Goal: Task Accomplishment & Management: Manage account settings

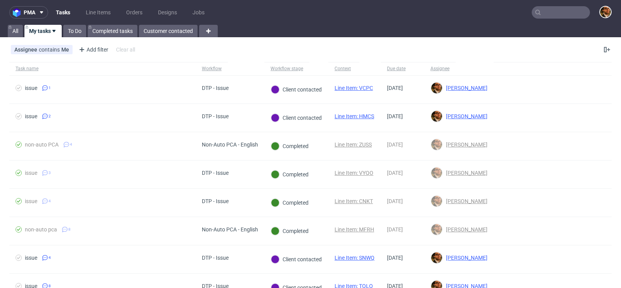
click at [547, 13] on input "text" at bounding box center [561, 12] width 58 height 12
paste input "R078465383"
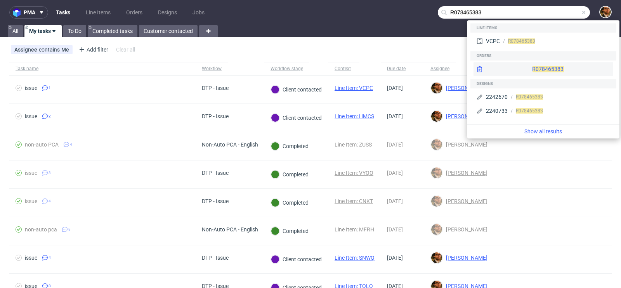
type input "R078465383"
click at [536, 71] on div "R078465383" at bounding box center [543, 69] width 140 height 14
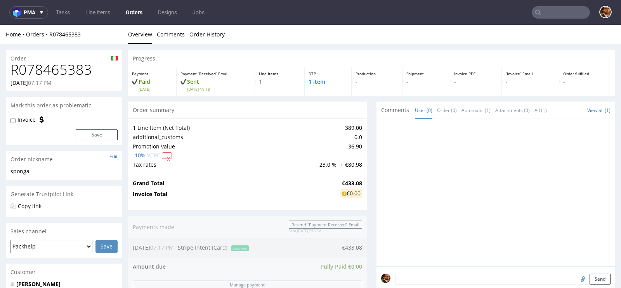
scroll to position [280, 0]
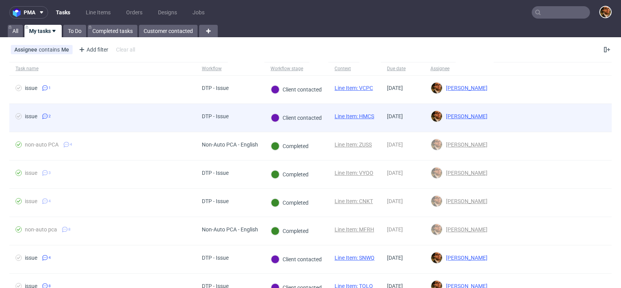
scroll to position [37, 0]
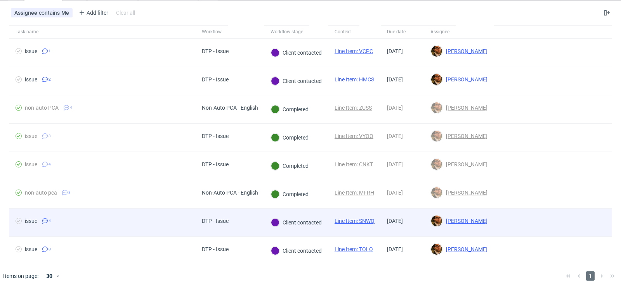
click at [590, 227] on div at bounding box center [552, 223] width 118 height 28
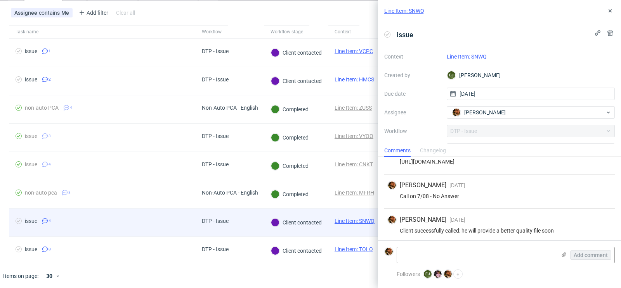
scroll to position [53, 0]
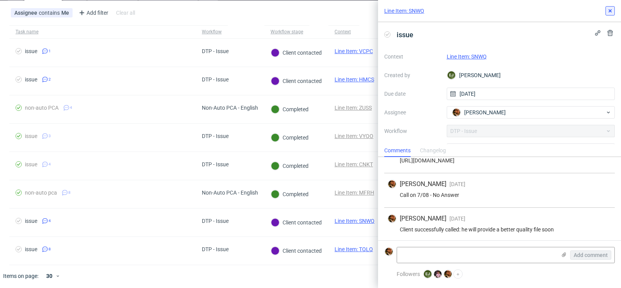
click at [611, 9] on icon at bounding box center [610, 11] width 6 height 6
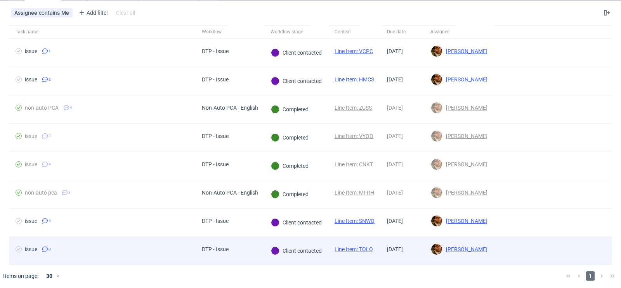
click at [581, 250] on div at bounding box center [552, 251] width 118 height 28
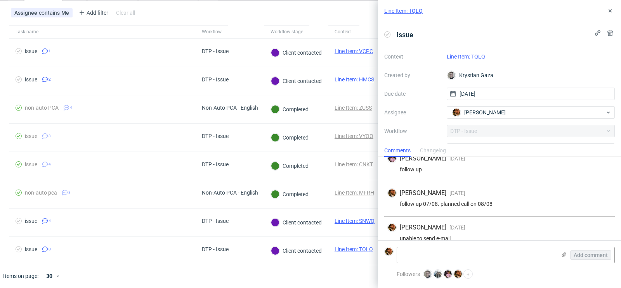
scroll to position [190, 0]
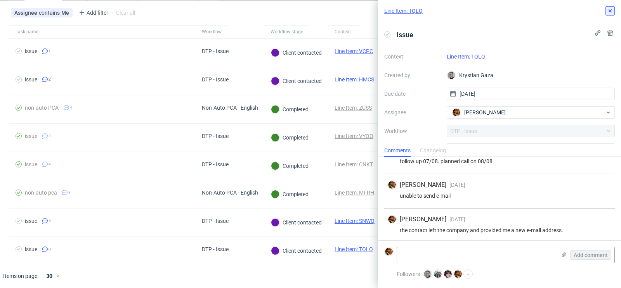
click at [611, 10] on icon at bounding box center [610, 11] width 6 height 6
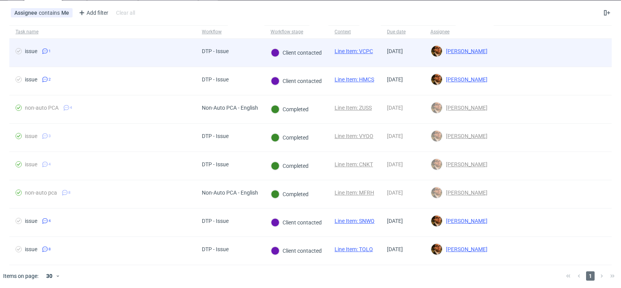
click at [588, 56] on div at bounding box center [552, 53] width 118 height 28
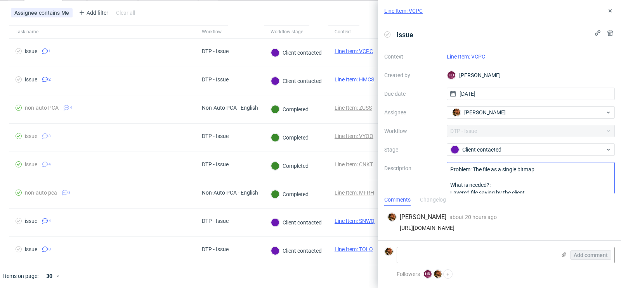
scroll to position [16, 0]
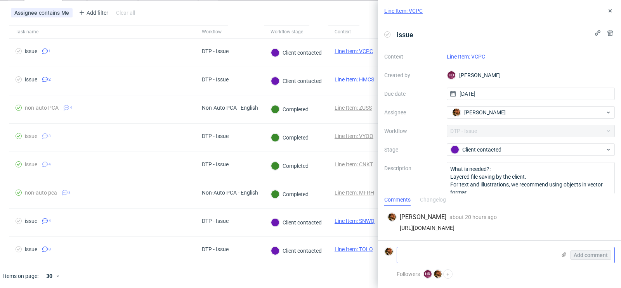
click at [566, 255] on icon at bounding box center [564, 255] width 6 height 6
click at [0, 0] on input "file" at bounding box center [0, 0] width 0 height 0
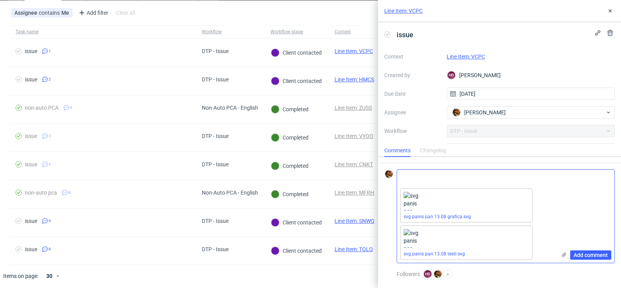
click at [423, 179] on textarea at bounding box center [476, 178] width 159 height 16
type textarea "Attachment"
click at [591, 256] on span "Add comment" at bounding box center [590, 255] width 34 height 5
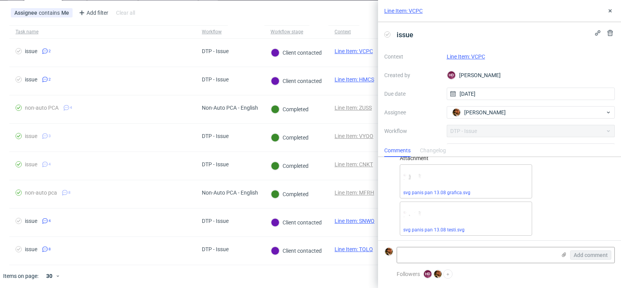
scroll to position [0, 0]
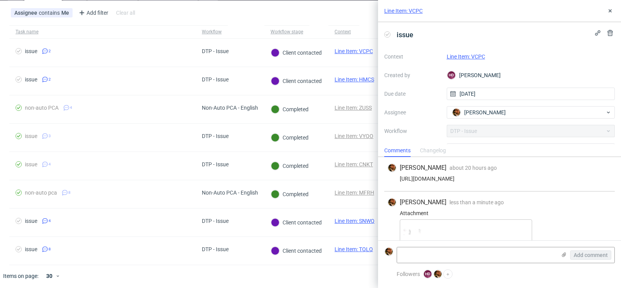
click at [460, 55] on link "Line Item: VCPC" at bounding box center [466, 57] width 38 height 6
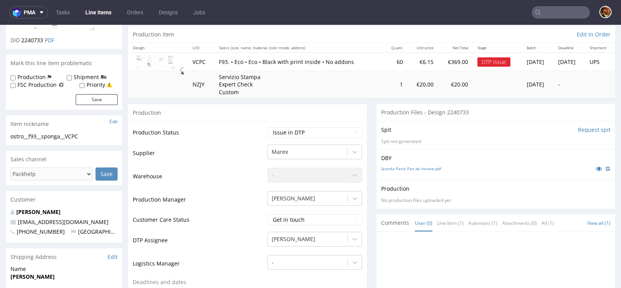
scroll to position [104, 0]
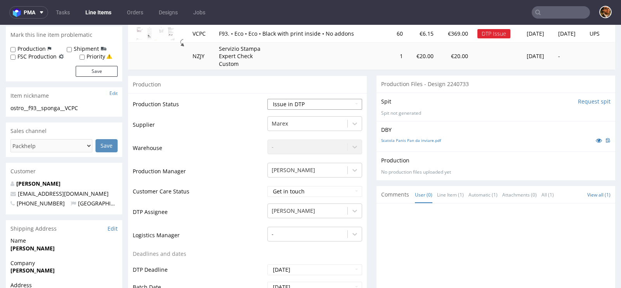
click at [349, 104] on select "Waiting for Artwork Waiting for Diecut Waiting for Mockup Waiting for DTP Waiti…" at bounding box center [314, 104] width 95 height 11
select select "back_for_dtp"
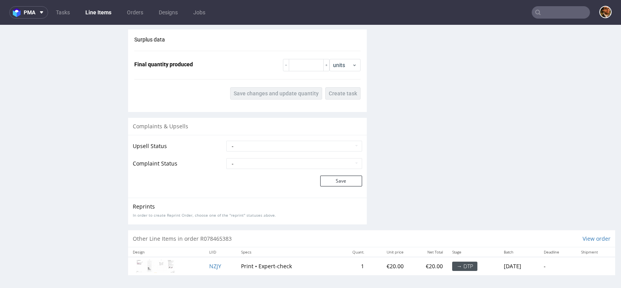
scroll to position [1, 0]
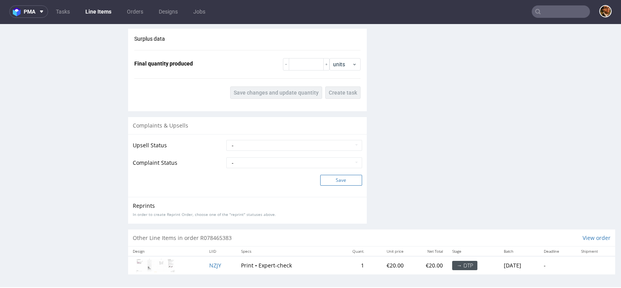
click at [330, 179] on button "Save" at bounding box center [341, 180] width 42 height 11
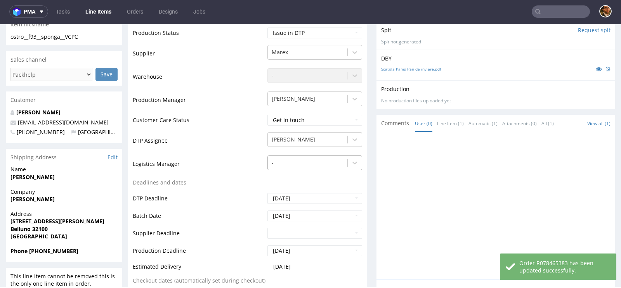
scroll to position [195, 0]
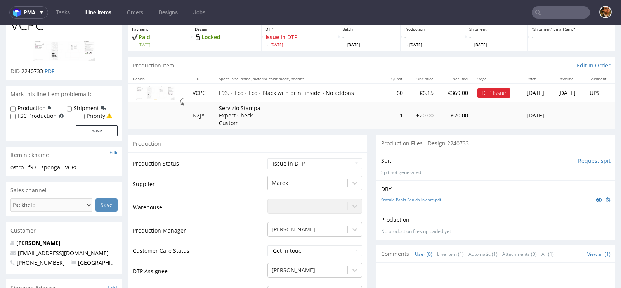
scroll to position [82, 0]
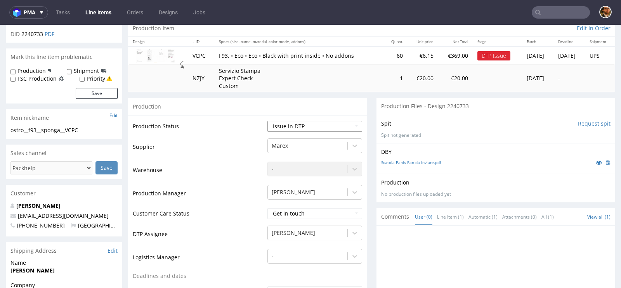
click at [352, 124] on select "Waiting for Artwork Waiting for Diecut Waiting for Mockup Waiting for DTP Waiti…" at bounding box center [314, 126] width 95 height 11
select select "back_for_dtp"
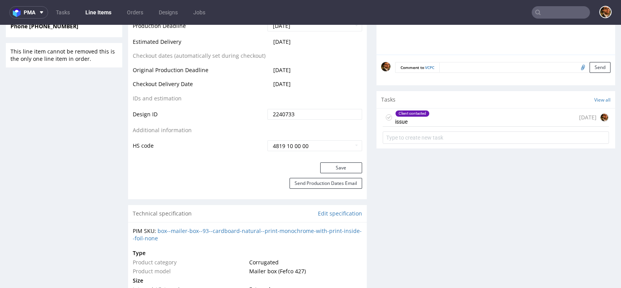
scroll to position [416, 0]
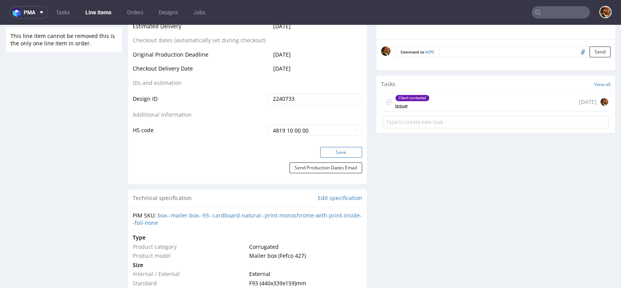
click at [330, 153] on button "Save" at bounding box center [341, 152] width 42 height 11
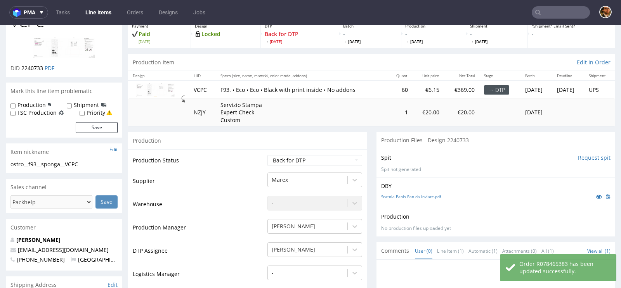
scroll to position [0, 0]
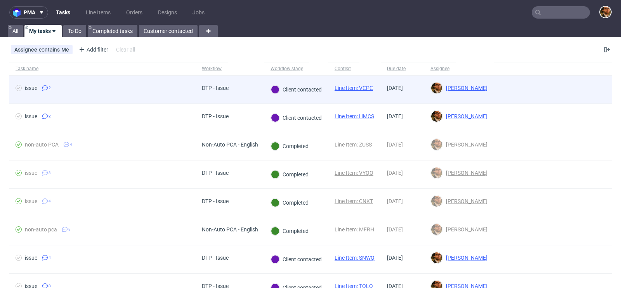
click at [593, 95] on div at bounding box center [552, 90] width 118 height 28
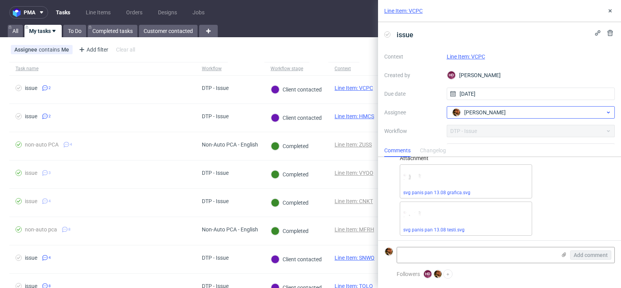
scroll to position [61, 0]
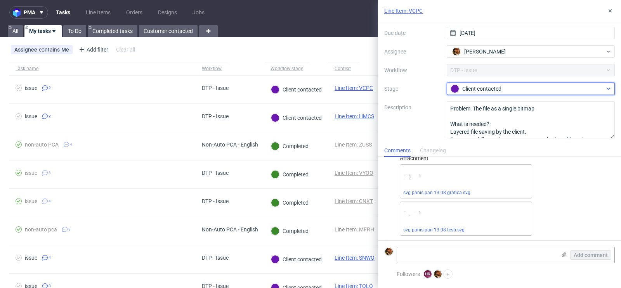
click at [606, 90] on icon at bounding box center [608, 89] width 6 height 6
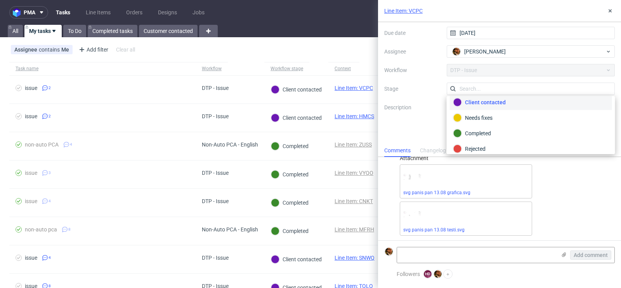
scroll to position [54, 0]
click at [426, 104] on label "Description" at bounding box center [412, 120] width 56 height 34
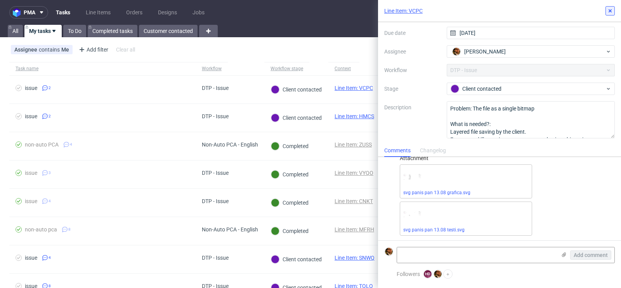
click at [608, 8] on icon at bounding box center [610, 11] width 6 height 6
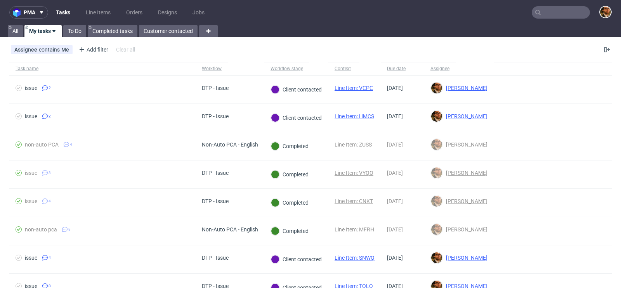
click at [5, 41] on div "Assignee contains Me Add filter Hide filters Clear all" at bounding box center [310, 49] width 621 height 19
click at [12, 28] on link "All" at bounding box center [15, 31] width 15 height 12
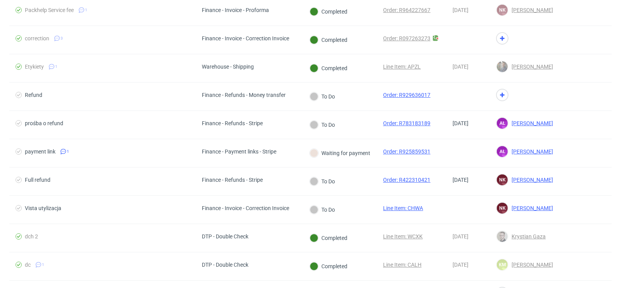
scroll to position [656, 0]
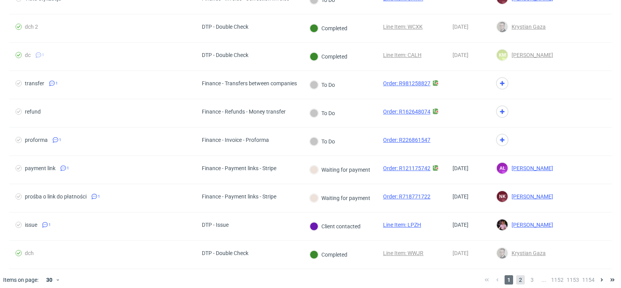
click at [516, 275] on span "2" at bounding box center [520, 279] width 9 height 9
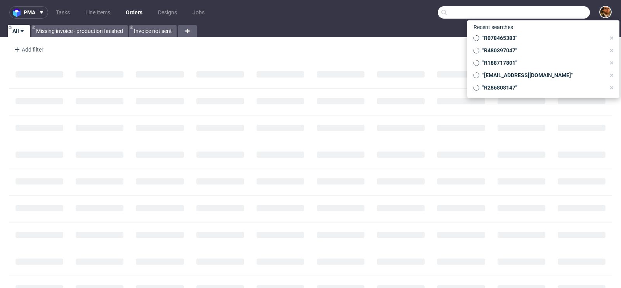
click at [544, 14] on input "text" at bounding box center [514, 12] width 152 height 12
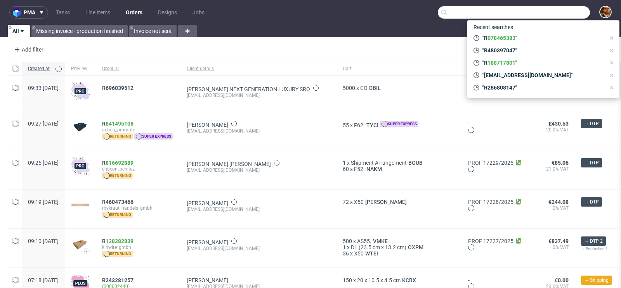
paste input "R672298562"
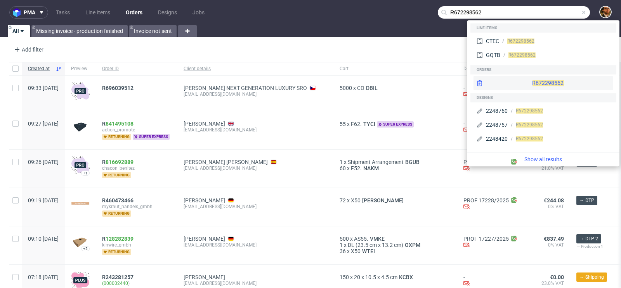
type input "R672298562"
click at [529, 86] on div "R672298562" at bounding box center [543, 83] width 140 height 14
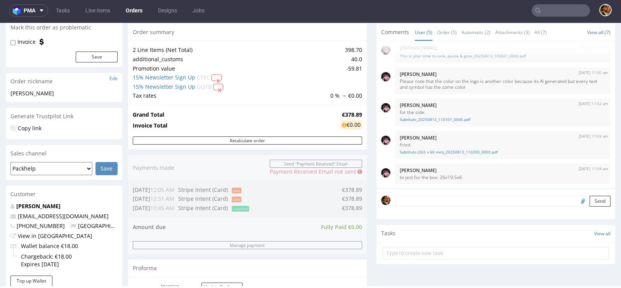
scroll to position [81, 0]
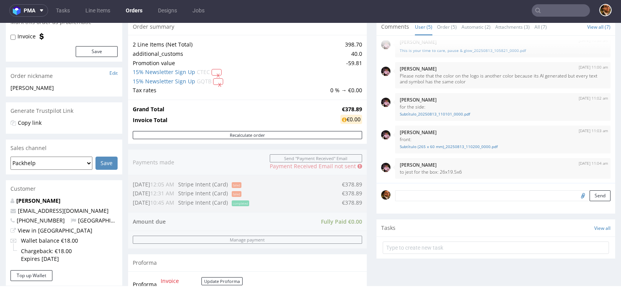
click at [576, 198] on input "file" at bounding box center [581, 195] width 11 height 10
type input "C:\fakepath\Box biggest.pdf"
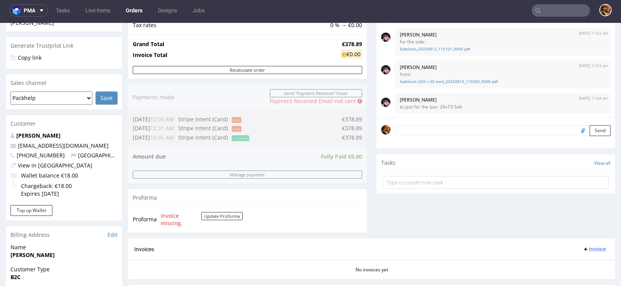
scroll to position [181, 0]
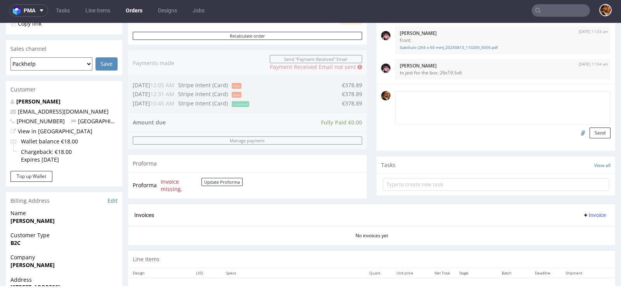
click at [451, 94] on textarea at bounding box center [502, 107] width 215 height 33
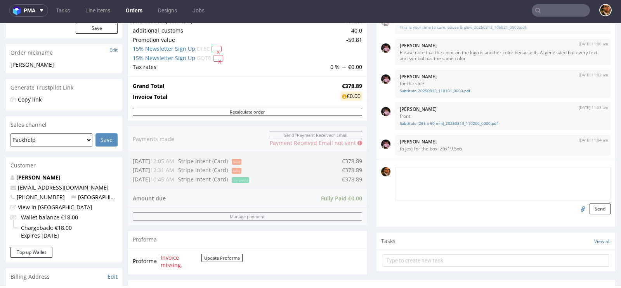
scroll to position [0, 0]
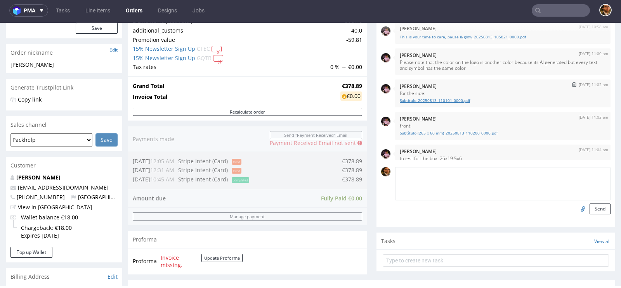
click at [427, 99] on link "Subtítulo_20250813_110101_0000.pdf" at bounding box center [503, 101] width 206 height 6
click at [466, 132] on link "Subtítulo (265 x 60 mm)_20250813_110200_0000.pdf" at bounding box center [503, 133] width 206 height 6
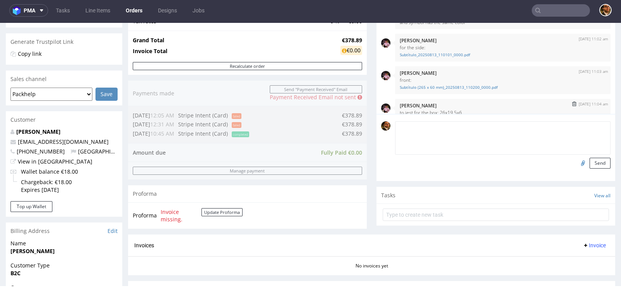
scroll to position [10, 0]
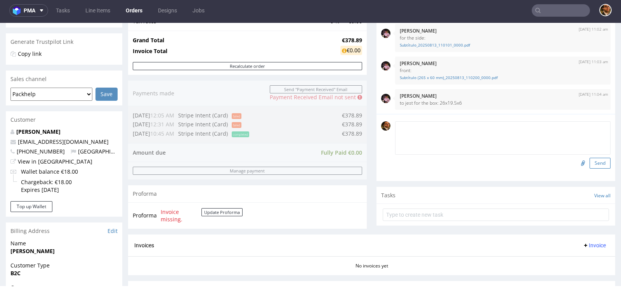
click at [591, 162] on button "Send" at bounding box center [599, 163] width 21 height 11
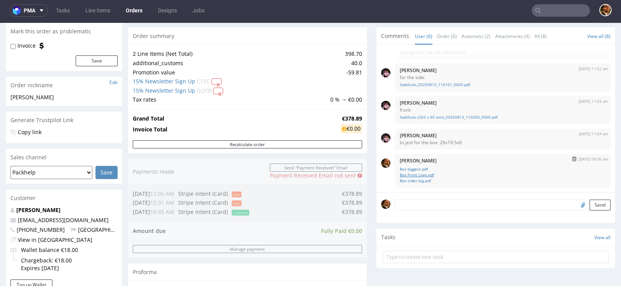
scroll to position [73, 0]
click at [421, 166] on link "Box biggest.pdf" at bounding box center [503, 169] width 206 height 6
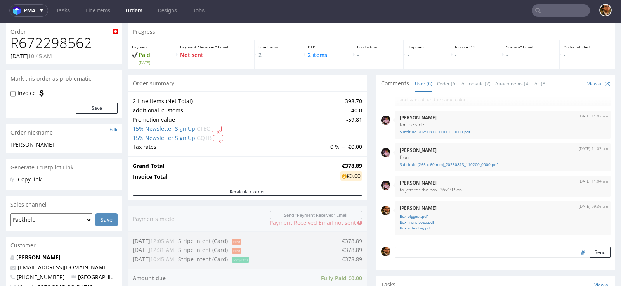
scroll to position [0, 0]
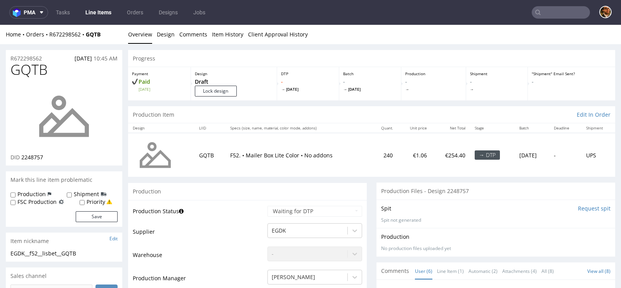
scroll to position [48, 0]
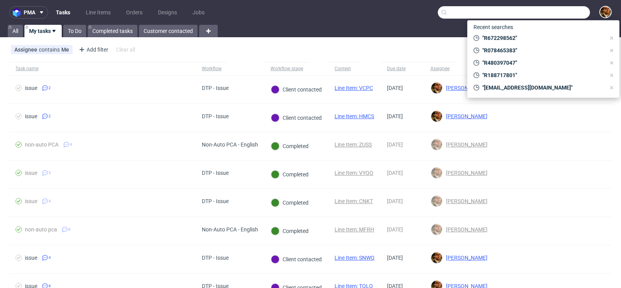
click at [554, 14] on input "text" at bounding box center [514, 12] width 152 height 12
paste input "R905106375"
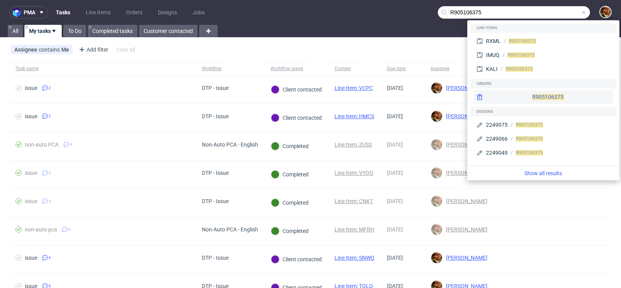
type input "R905106375"
click at [533, 95] on div "R905106375" at bounding box center [543, 97] width 140 height 14
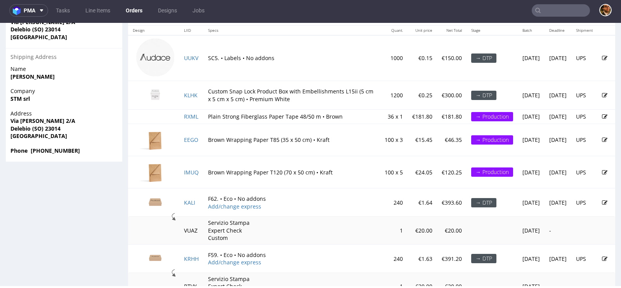
scroll to position [460, 0]
